Goal: Information Seeking & Learning: Learn about a topic

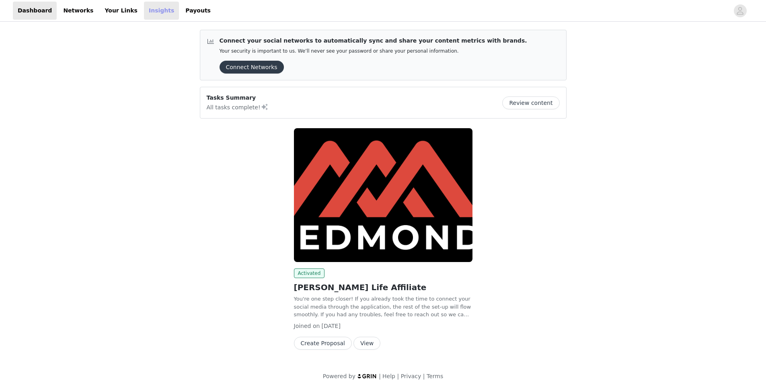
click at [144, 12] on link "Insights" at bounding box center [161, 11] width 35 height 18
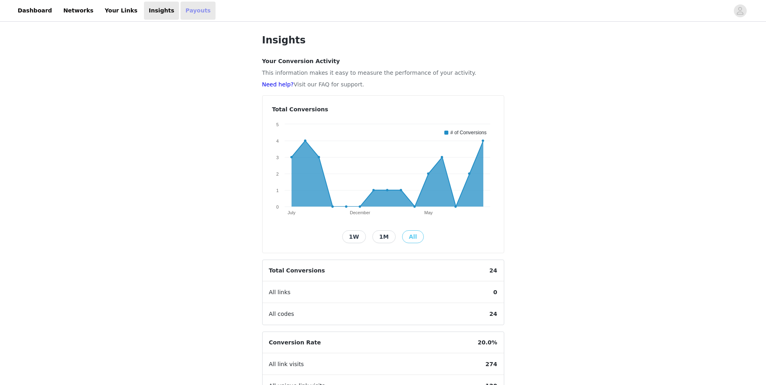
click at [181, 10] on link "Payouts" at bounding box center [198, 11] width 35 height 18
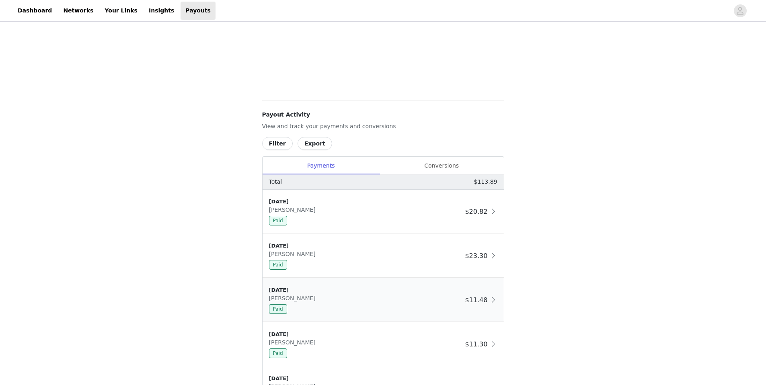
scroll to position [281, 0]
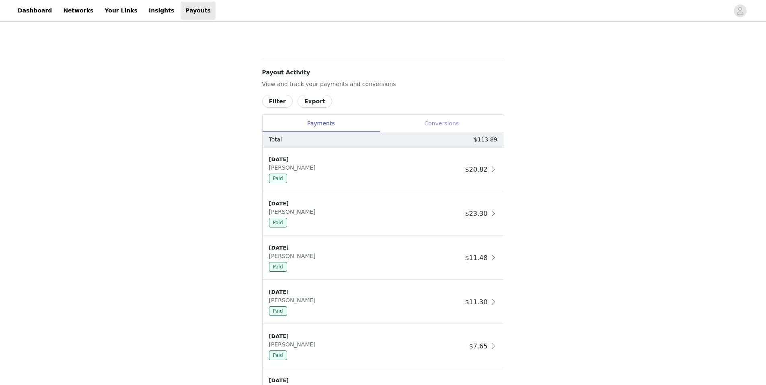
click at [437, 126] on div "Conversions" at bounding box center [442, 124] width 124 height 18
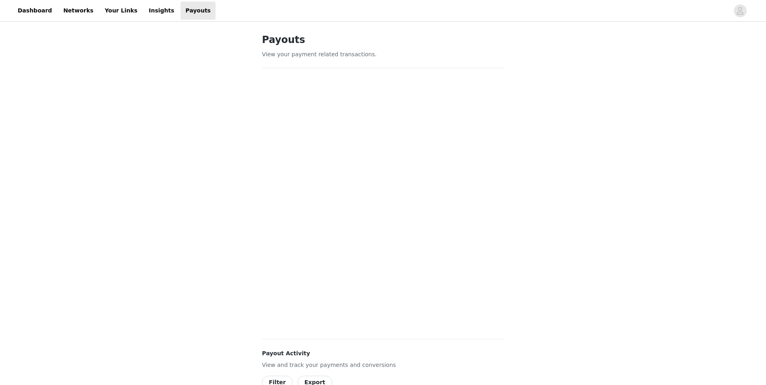
scroll to position [0, 0]
click at [181, 7] on link "Payouts" at bounding box center [198, 11] width 35 height 18
click at [144, 12] on link "Insights" at bounding box center [161, 11] width 35 height 18
